Goal: Information Seeking & Learning: Learn about a topic

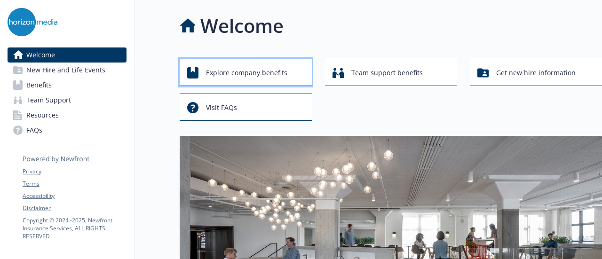
click at [266, 74] on span "Explore company benefits" at bounding box center [246, 73] width 81 height 18
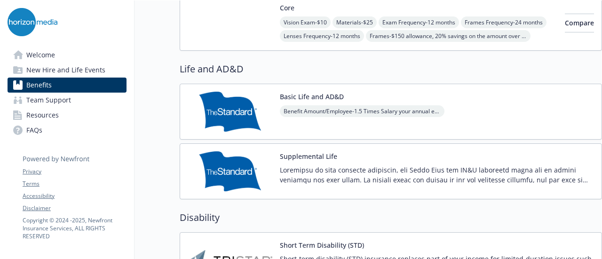
scroll to position [488, 0]
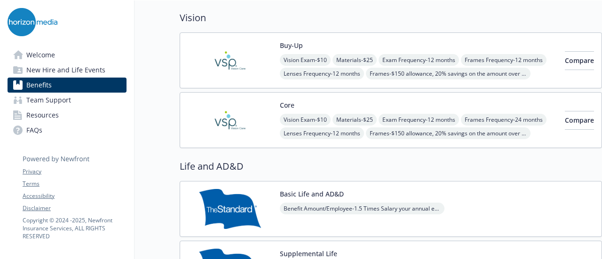
click at [58, 109] on link "Resources" at bounding box center [67, 115] width 119 height 15
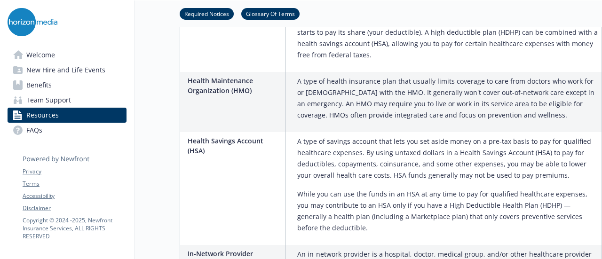
scroll to position [1522, 0]
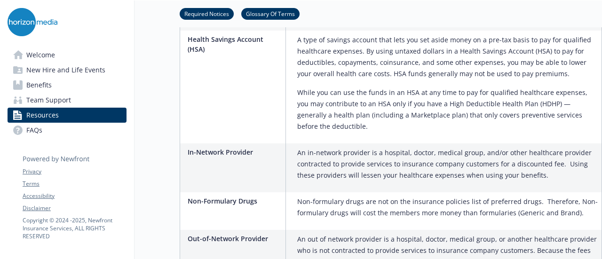
click at [38, 66] on span "New Hire and Life Events" at bounding box center [65, 70] width 79 height 15
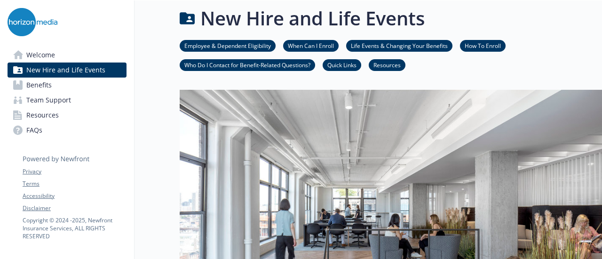
scroll to position [659, 0]
